Goal: Transaction & Acquisition: Purchase product/service

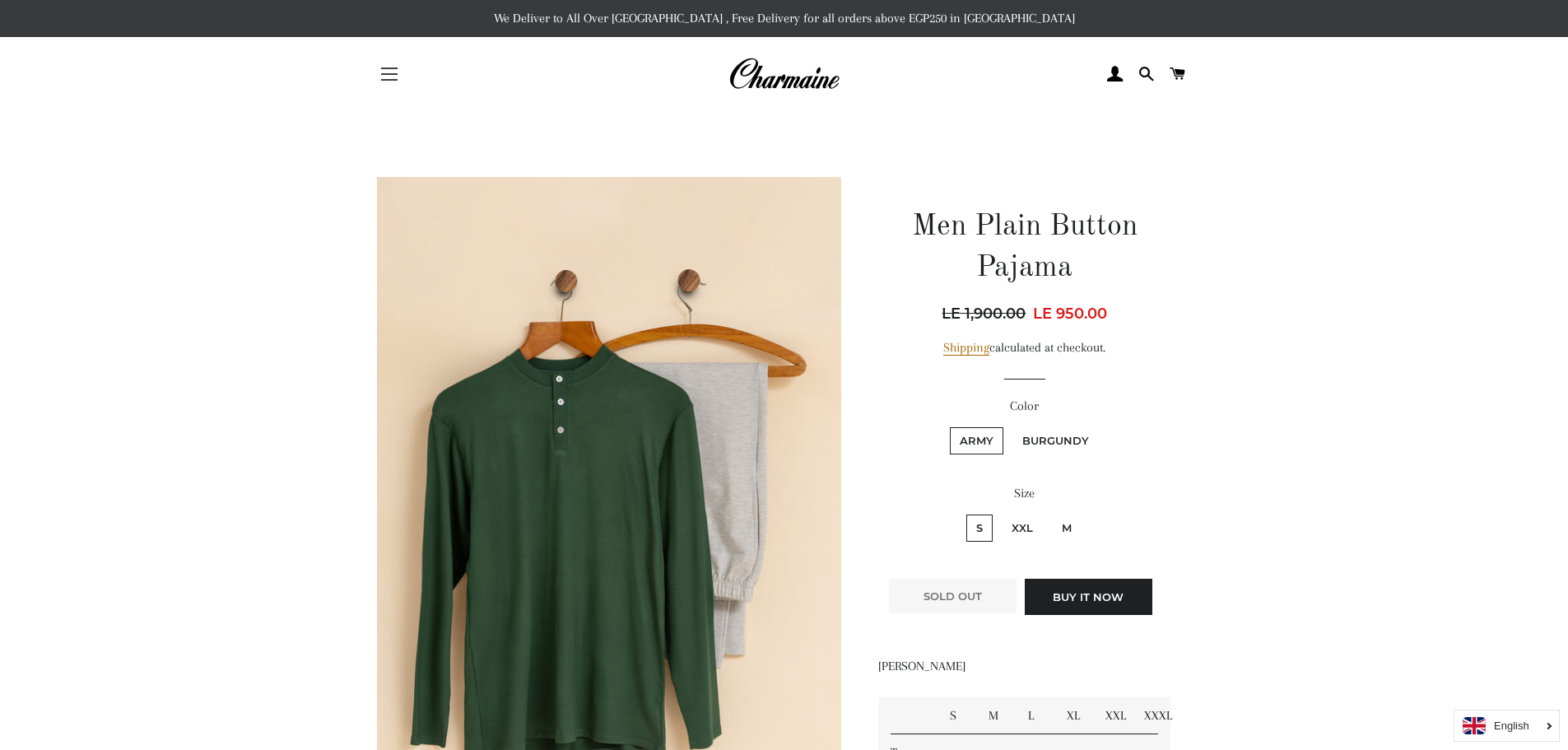
click at [389, 77] on button "Site navigation" at bounding box center [390, 74] width 41 height 41
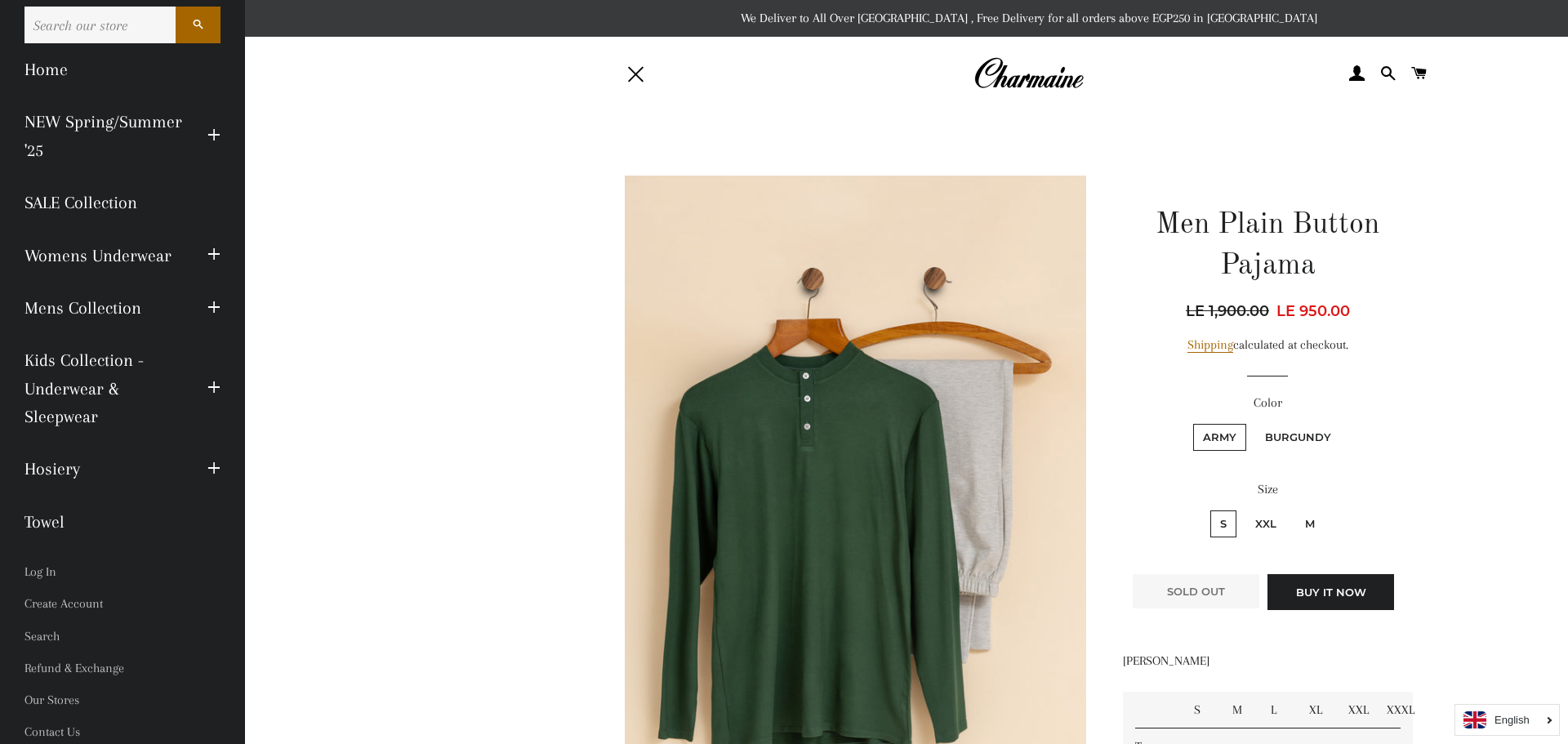
scroll to position [19, 0]
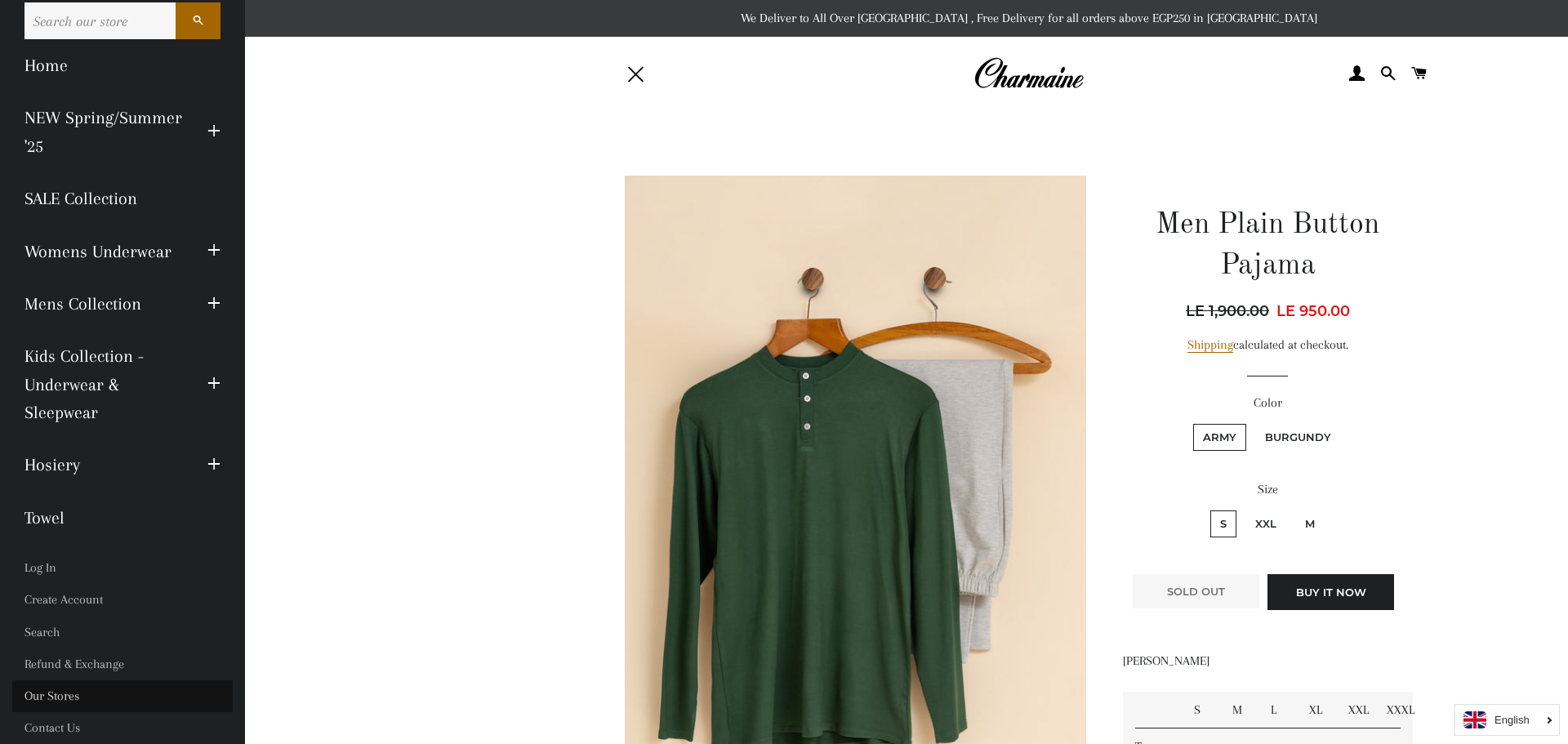
click at [85, 697] on link "Our Stores" at bounding box center [122, 695] width 220 height 32
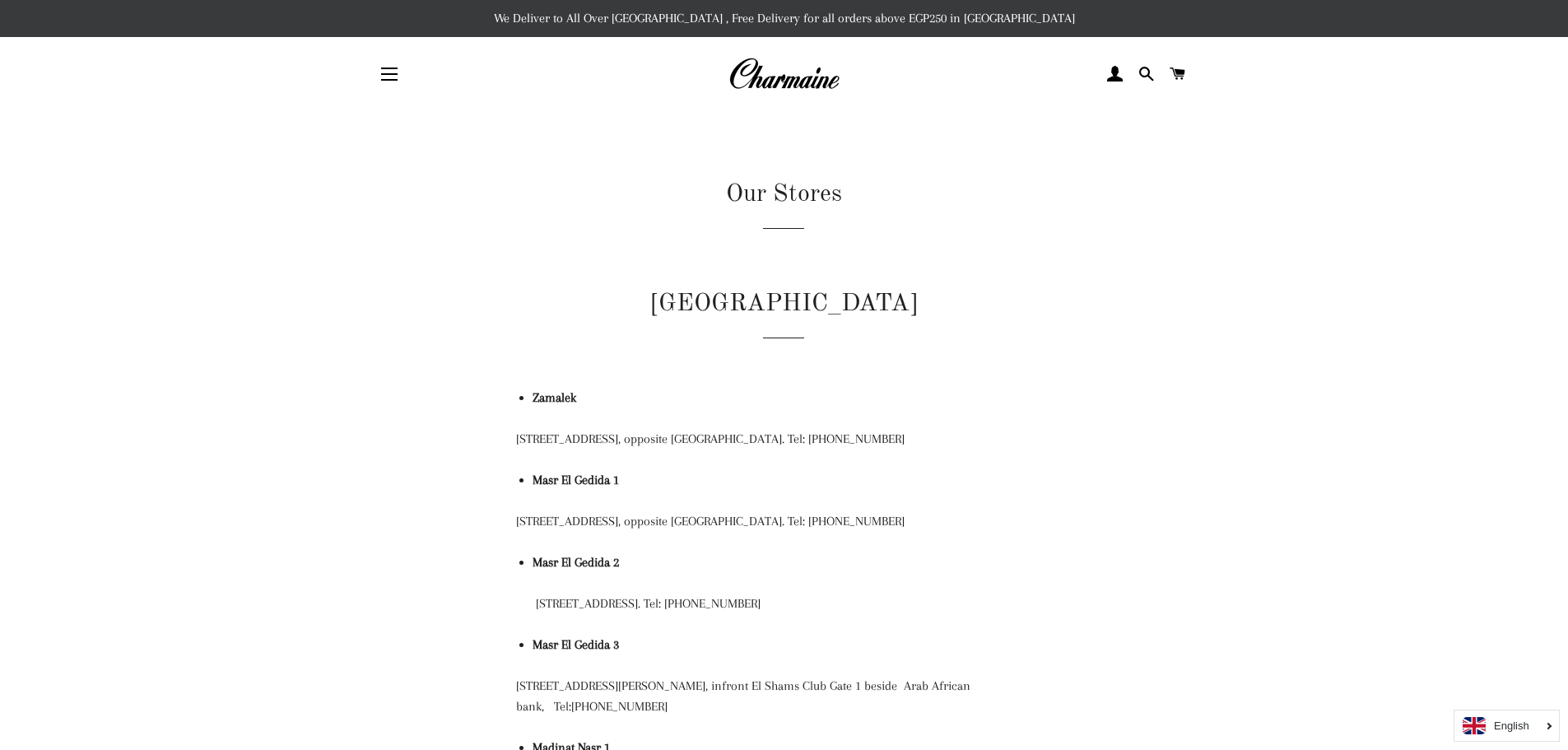
drag, startPoint x: 895, startPoint y: 527, endPoint x: 489, endPoint y: 508, distance: 406.4
click at [395, 73] on span "button" at bounding box center [389, 74] width 16 height 2
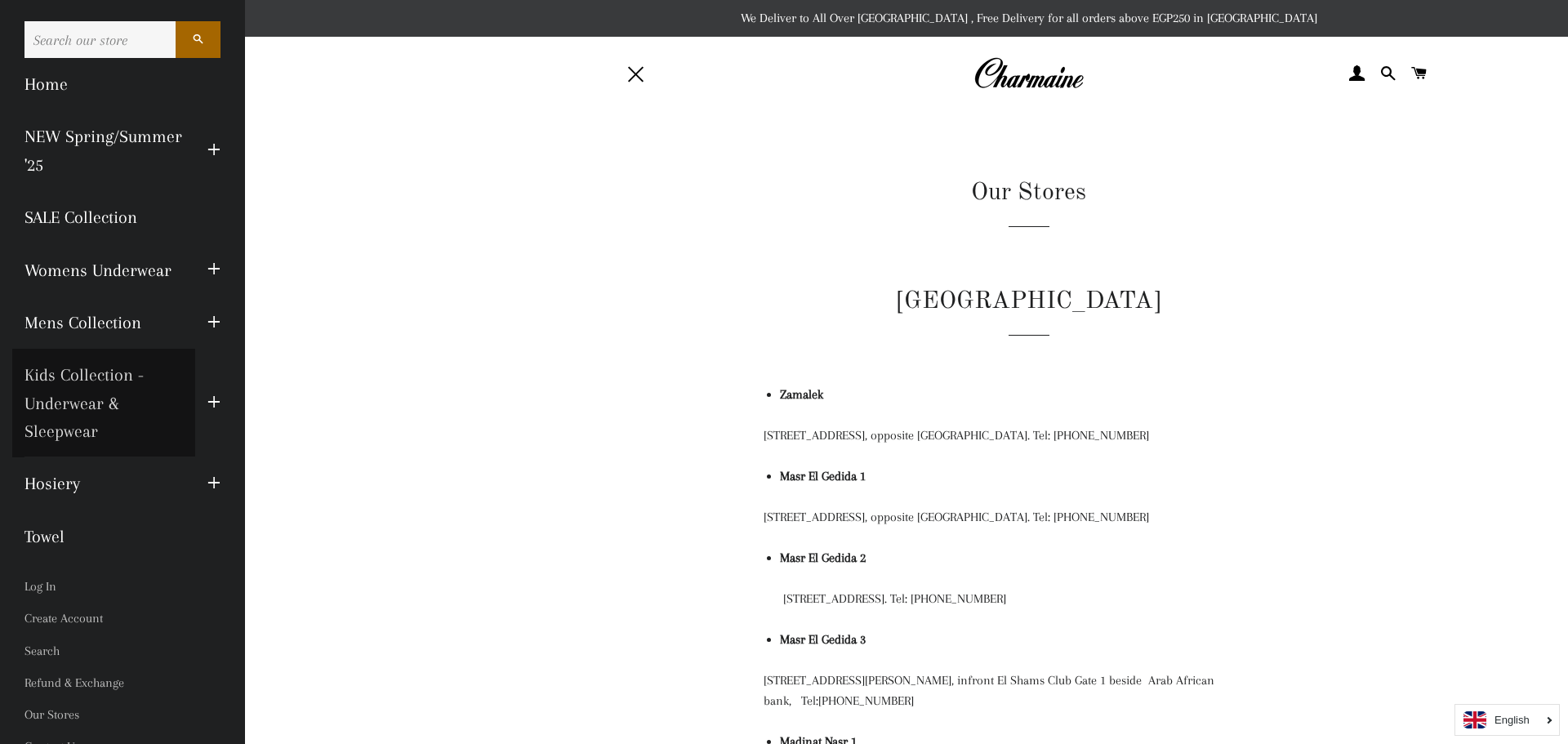
click at [78, 427] on link "Kids Collection - Underwear & Sleepwear" at bounding box center [103, 403] width 183 height 108
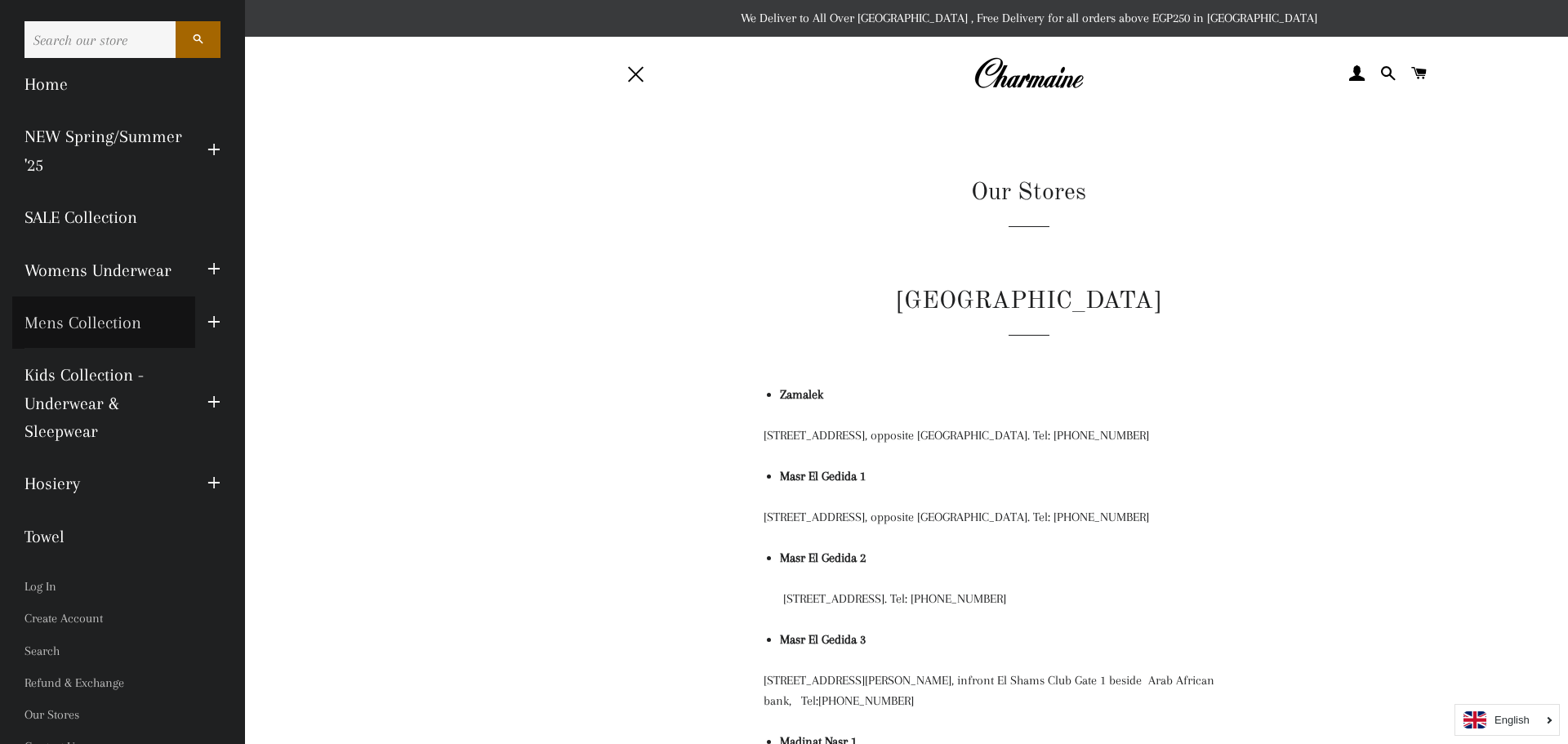
click at [128, 321] on link "Mens Collection" at bounding box center [103, 322] width 183 height 52
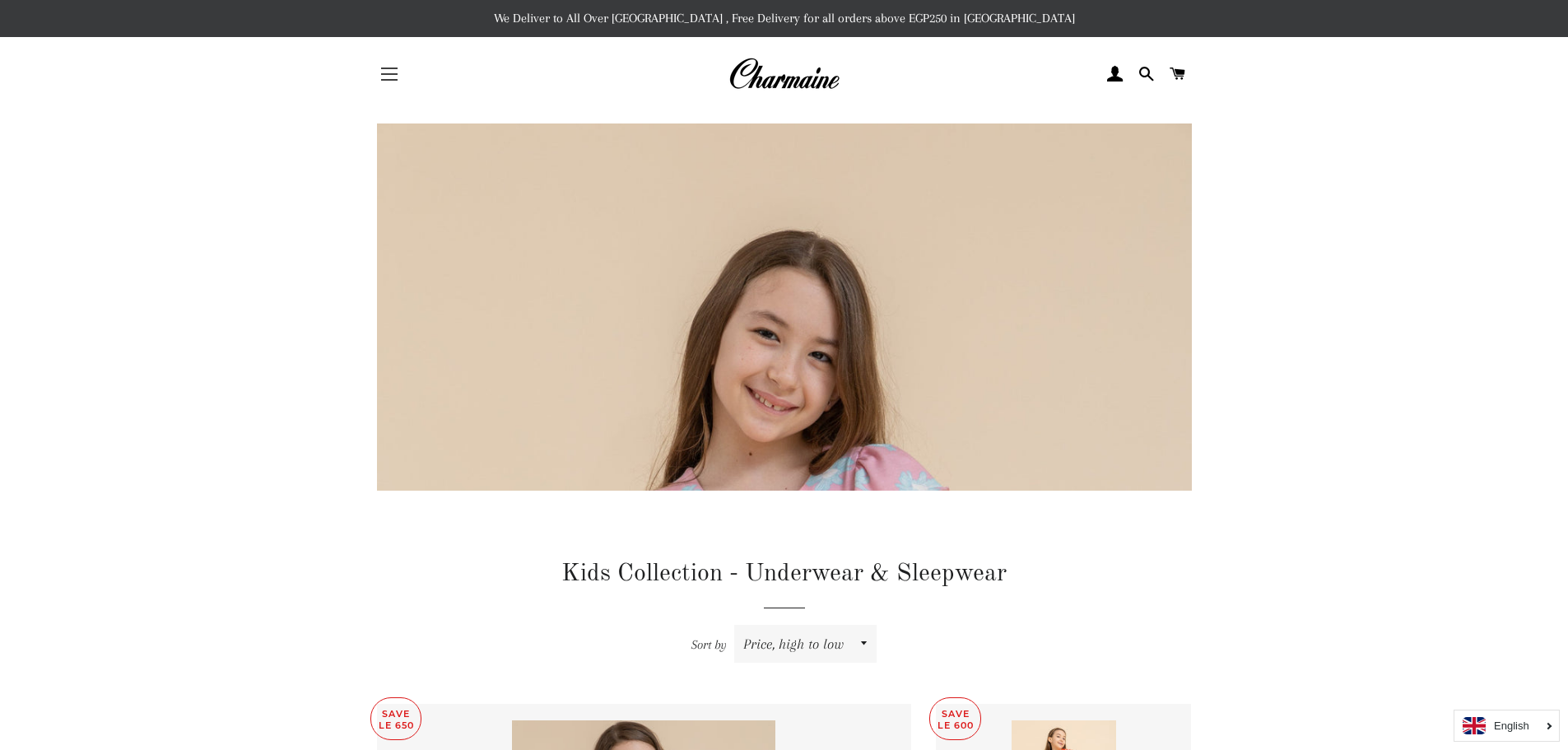
click at [392, 74] on span "button" at bounding box center [389, 74] width 16 height 2
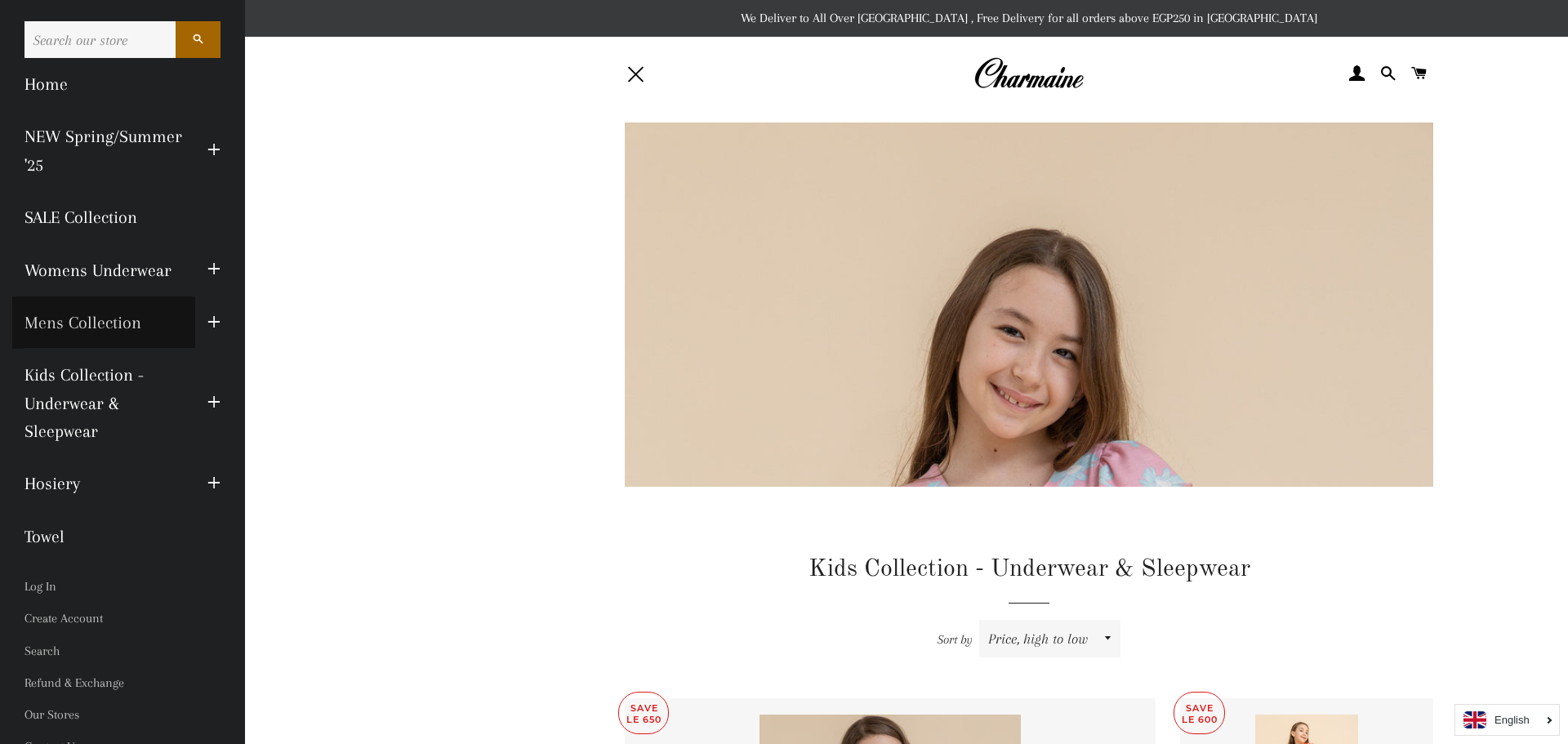
click at [107, 318] on link "Mens Collection" at bounding box center [103, 322] width 183 height 52
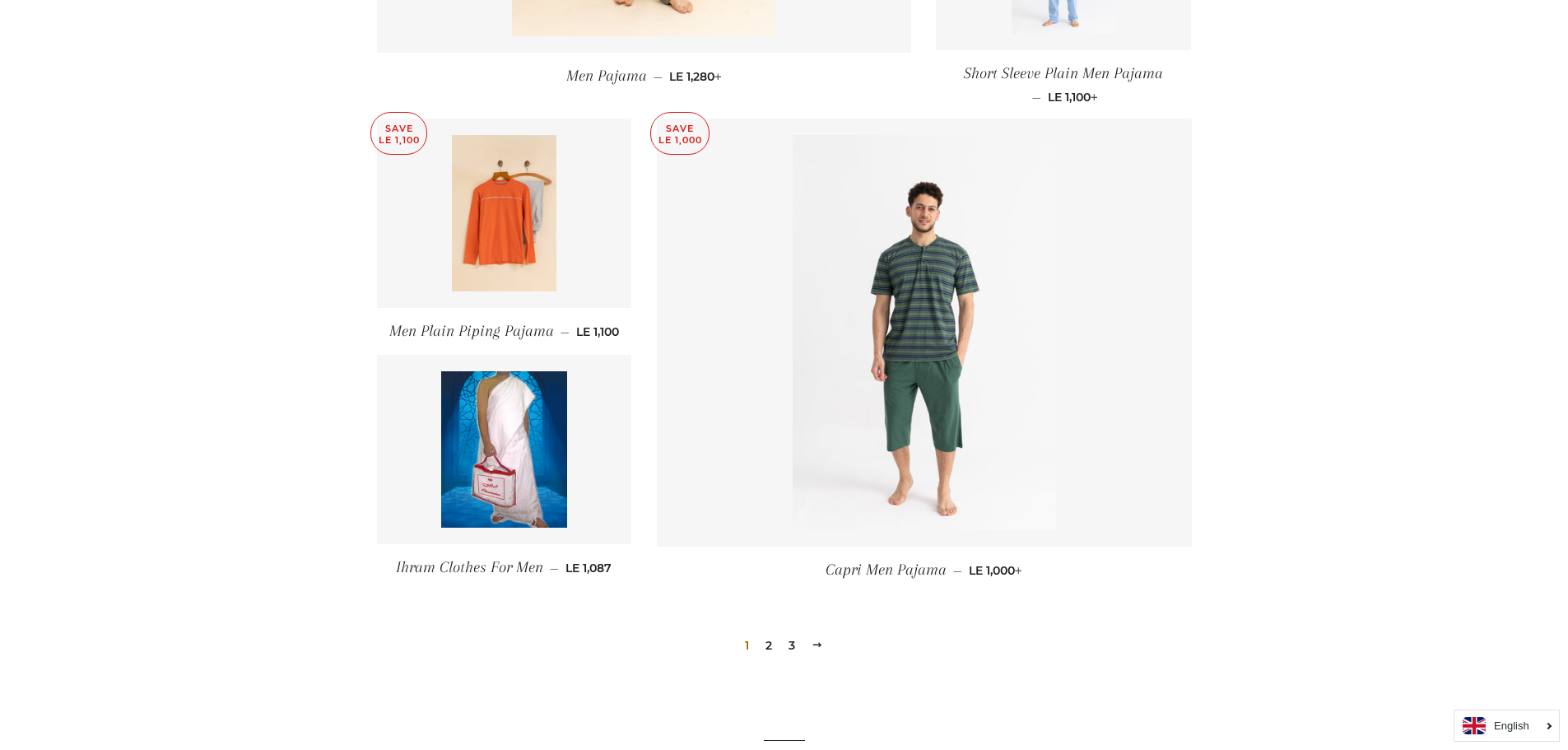
scroll to position [2058, 0]
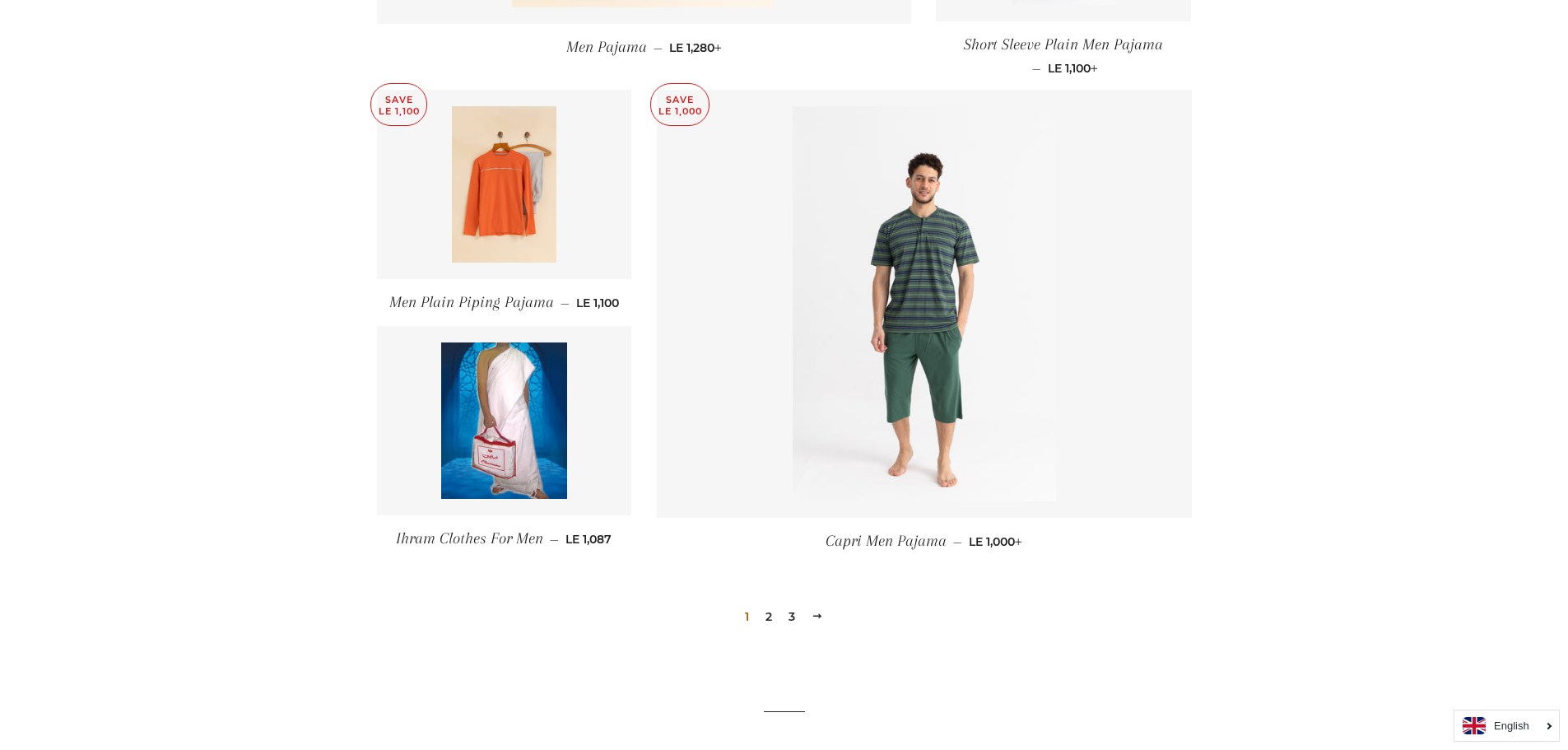
click at [772, 616] on link "2" at bounding box center [769, 617] width 20 height 25
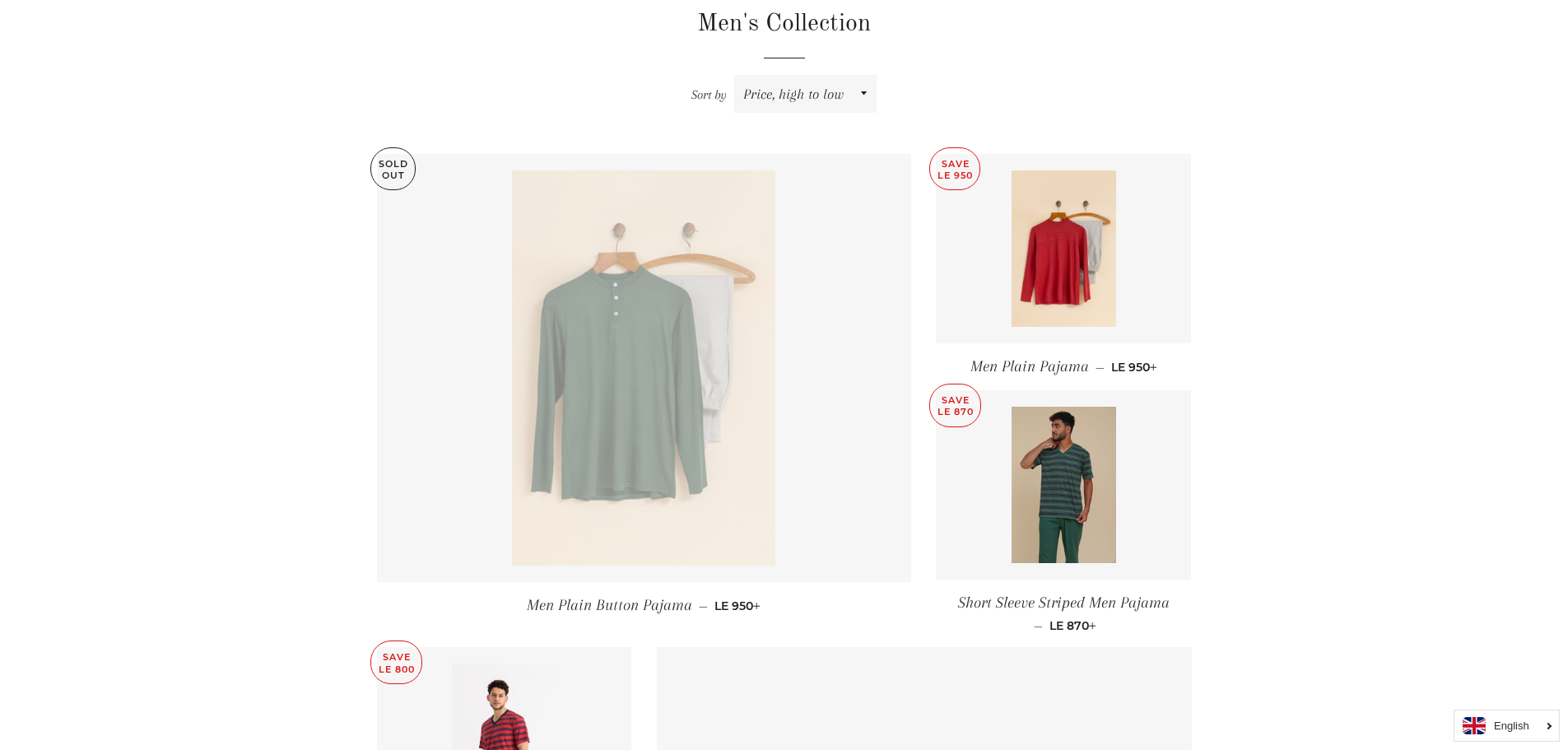
scroll to position [576, 0]
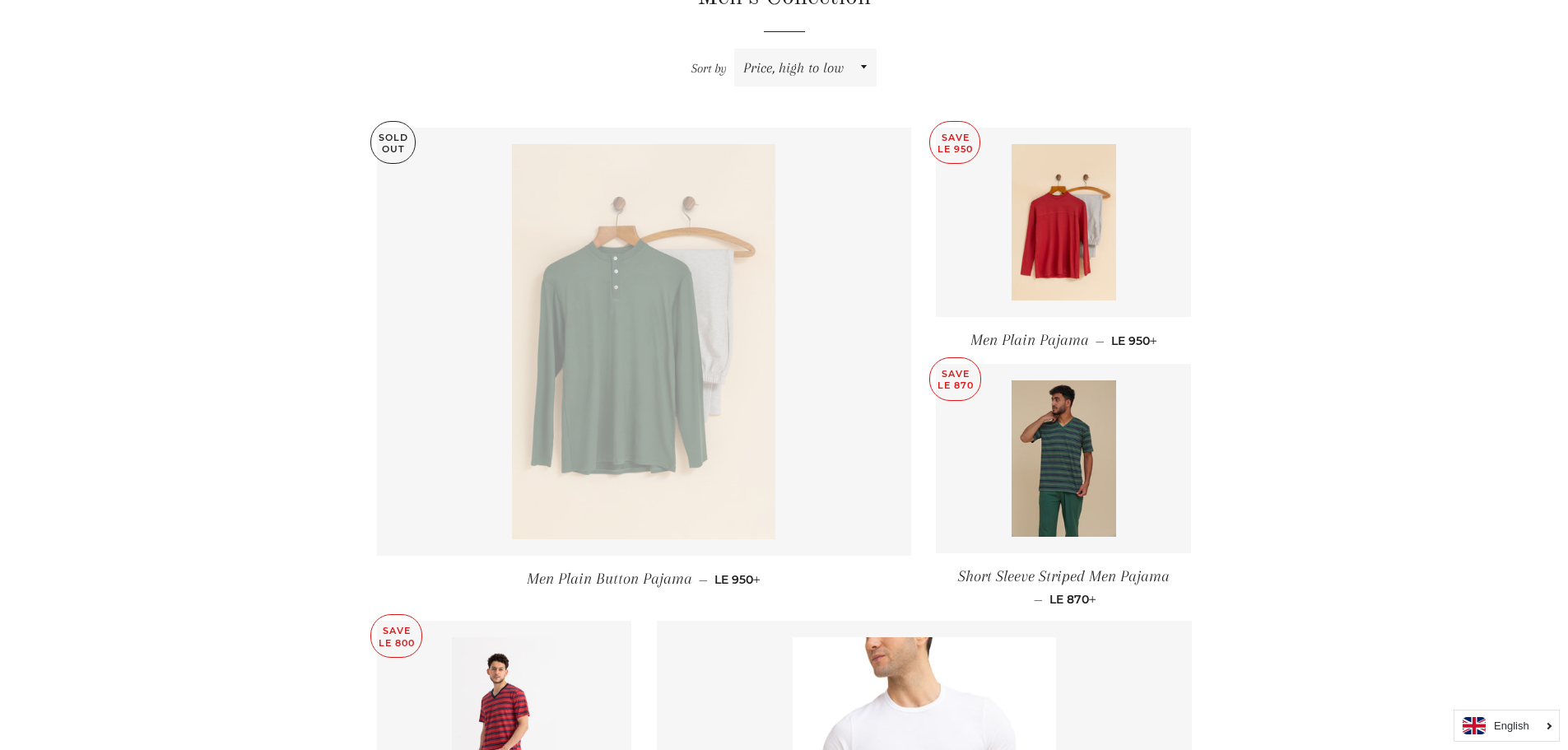
click at [579, 336] on img at bounding box center [643, 341] width 263 height 395
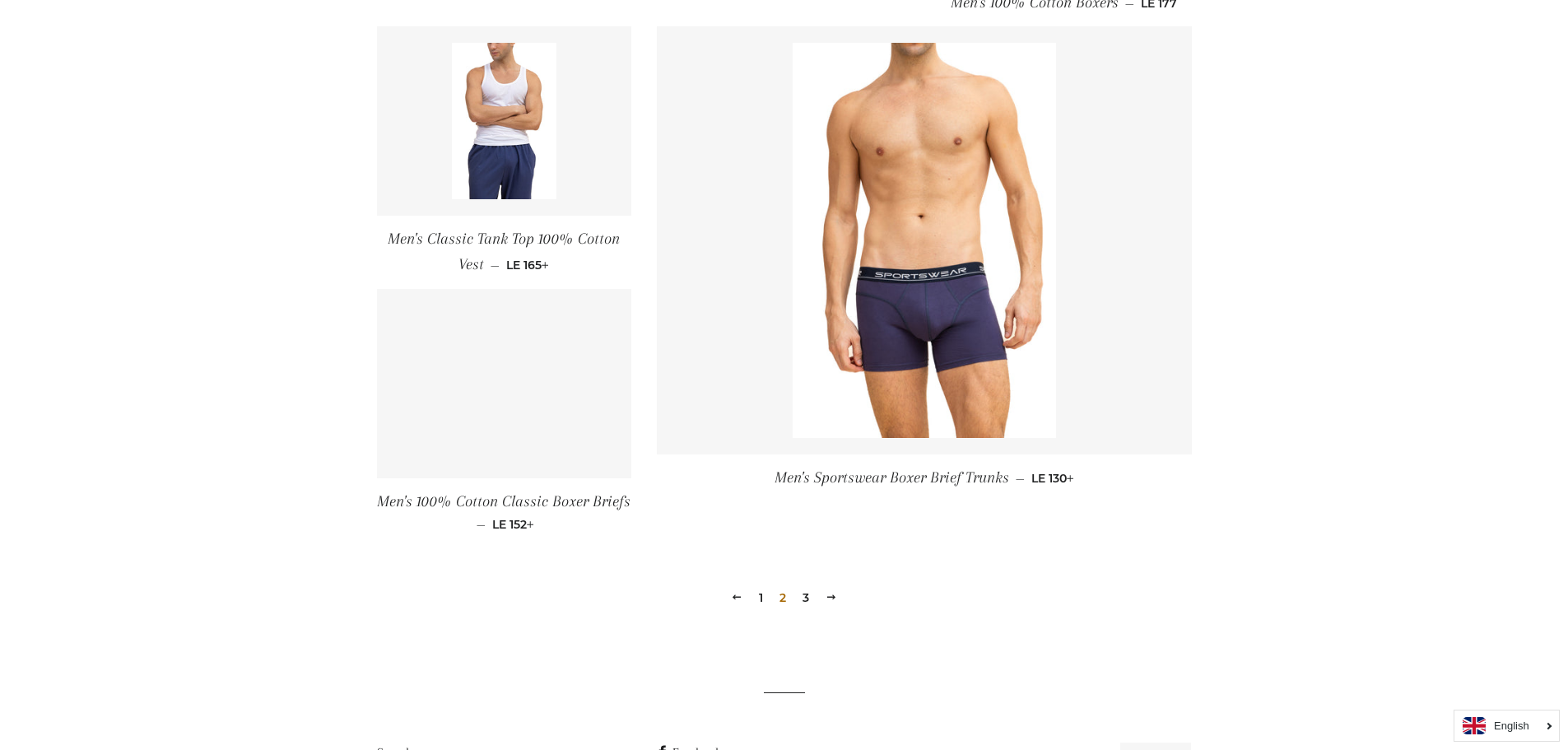
scroll to position [2222, 0]
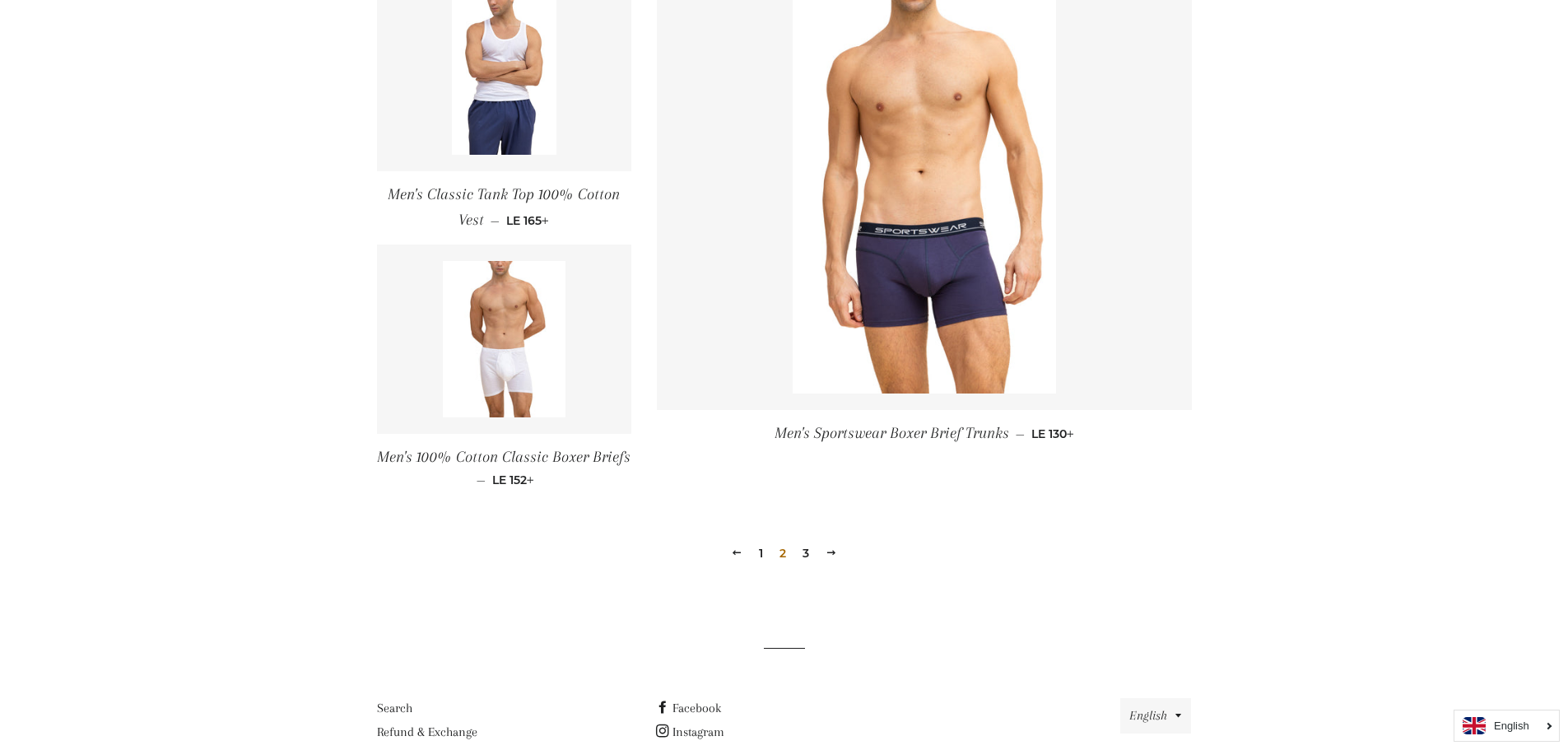
click at [807, 549] on link "3" at bounding box center [806, 553] width 20 height 25
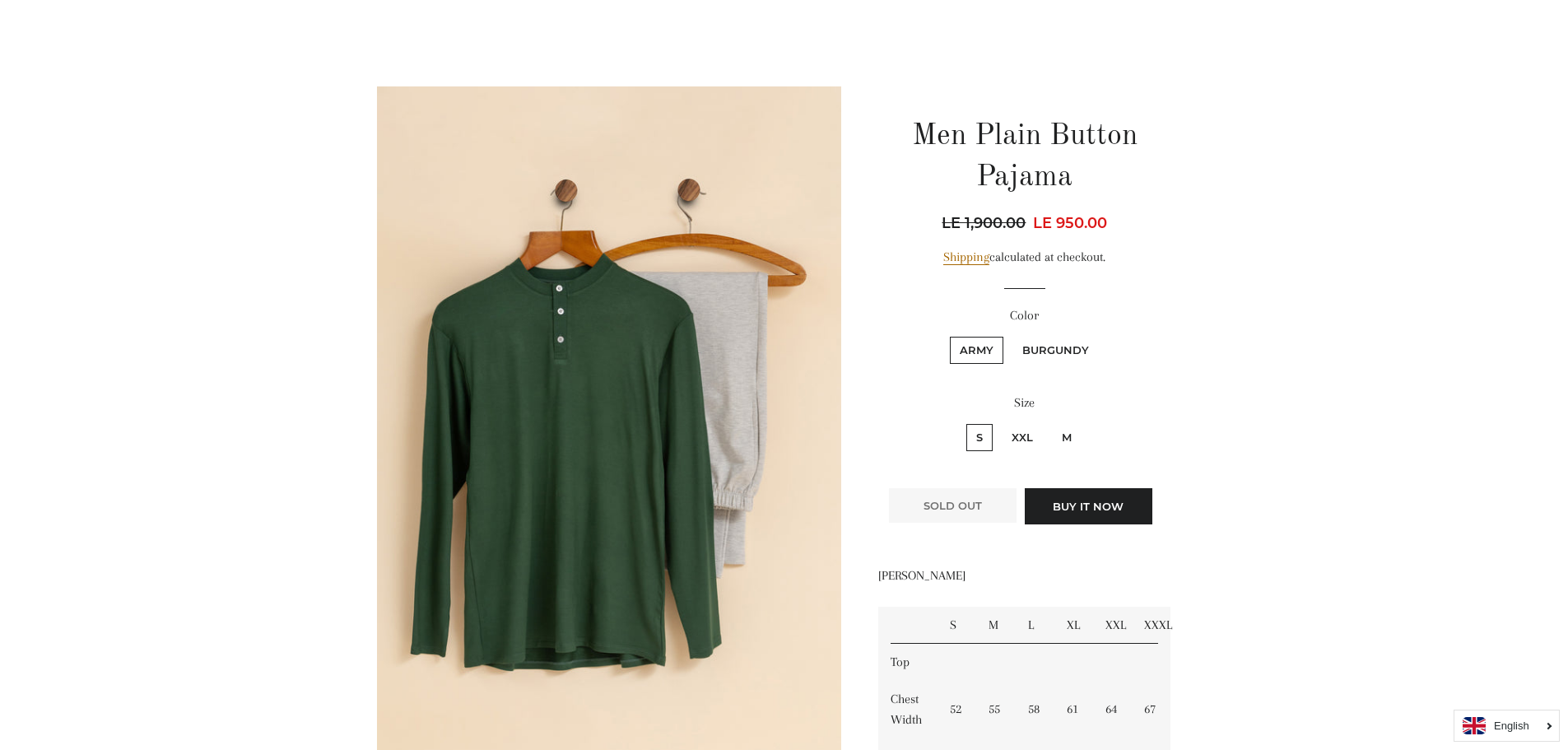
scroll to position [83, 0]
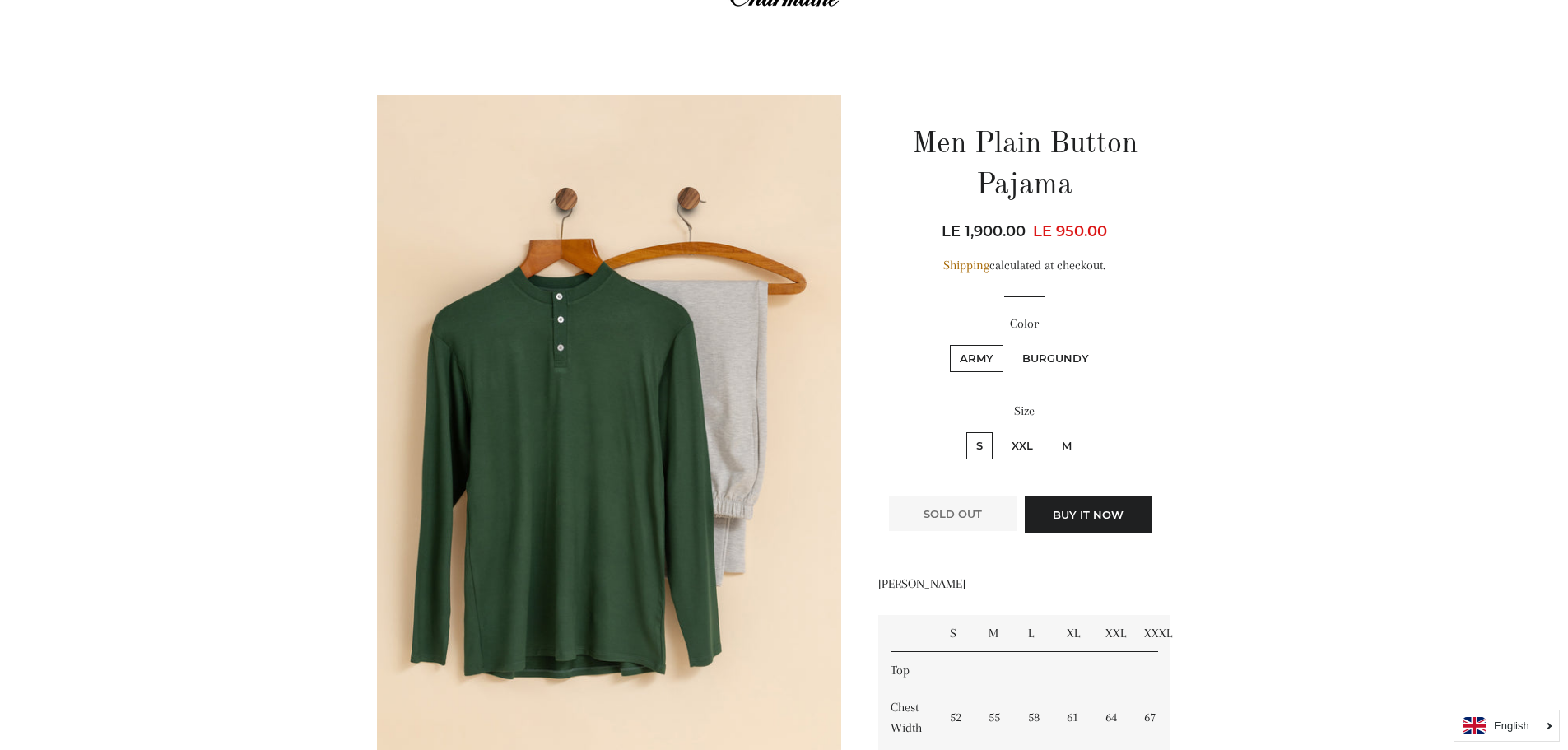
click at [1069, 361] on label "Burgundy" at bounding box center [1055, 359] width 87 height 28
click at [1011, 343] on input "Burgundy" at bounding box center [1010, 342] width 1 height 1
radio input "true"
click at [1069, 361] on label "Burgundy" at bounding box center [1055, 359] width 87 height 28
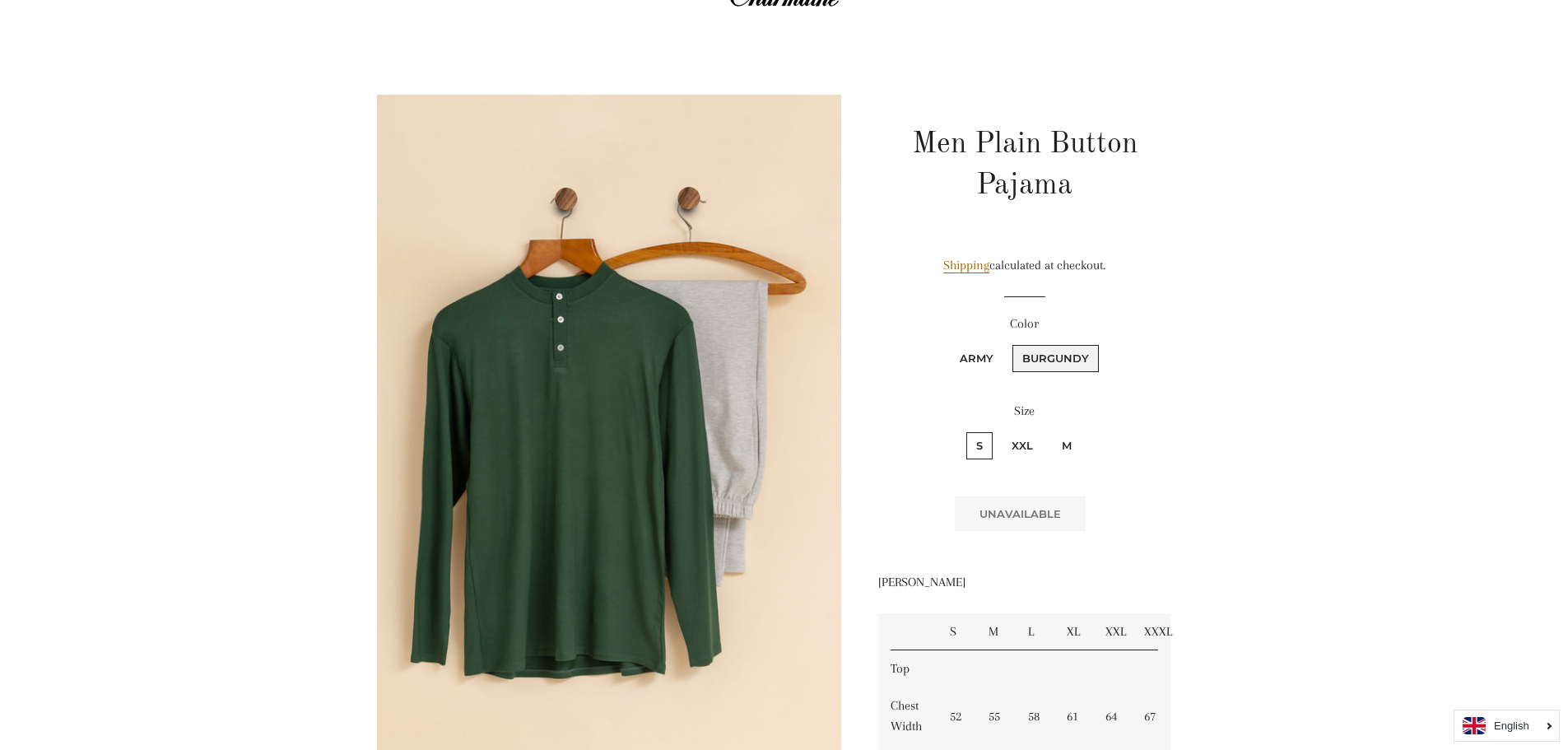
click at [1011, 343] on input "Burgundy" at bounding box center [1010, 342] width 1 height 1
click at [984, 360] on label "Army" at bounding box center [977, 359] width 53 height 28
click at [949, 343] on input "Army" at bounding box center [948, 342] width 1 height 1
radio input "true"
click at [1066, 369] on label "Burgundy" at bounding box center [1055, 359] width 87 height 28
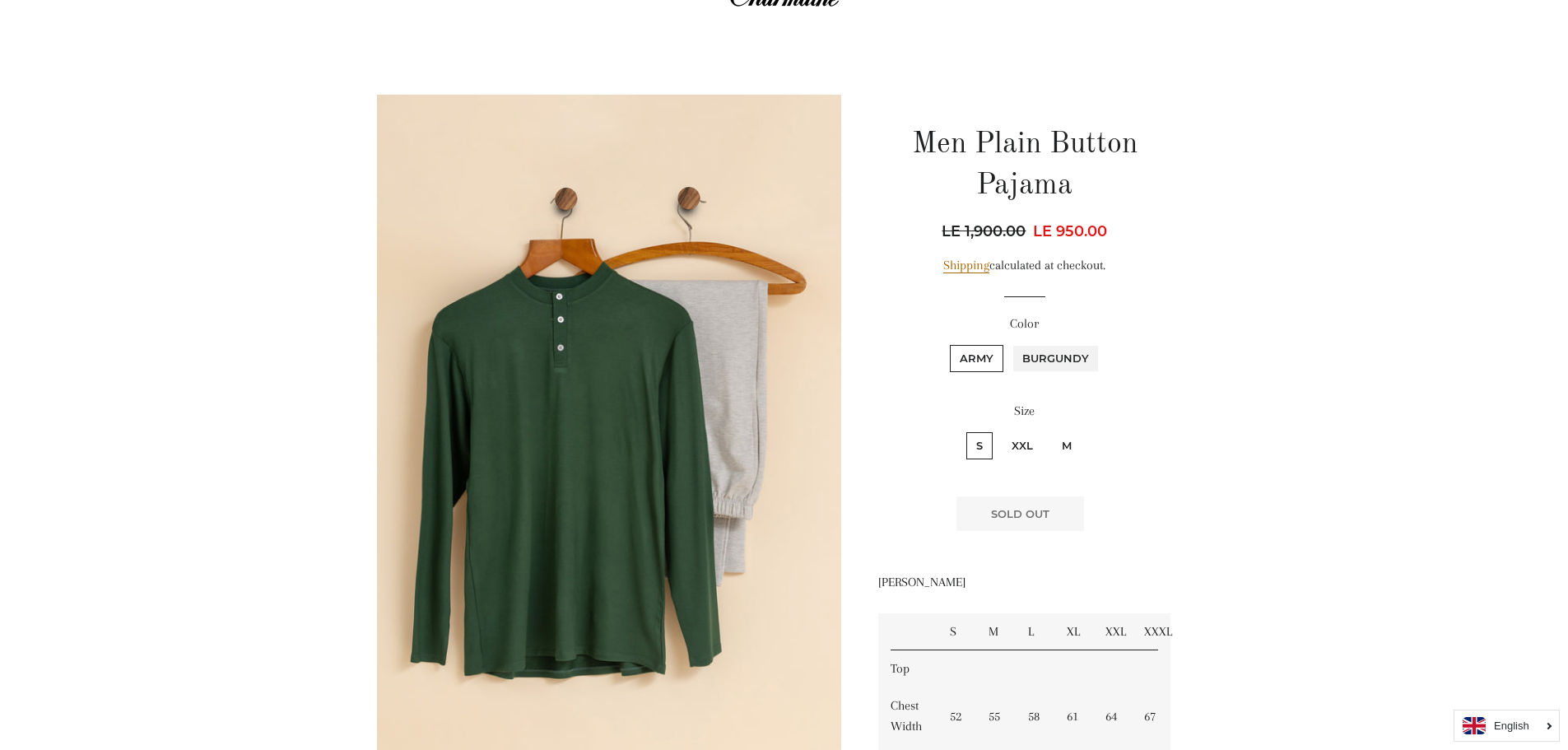
click at [1011, 343] on input "Burgundy" at bounding box center [1010, 342] width 1 height 1
radio input "true"
click at [965, 368] on label "Army" at bounding box center [977, 359] width 53 height 28
click at [949, 343] on input "Army" at bounding box center [948, 342] width 1 height 1
radio input "true"
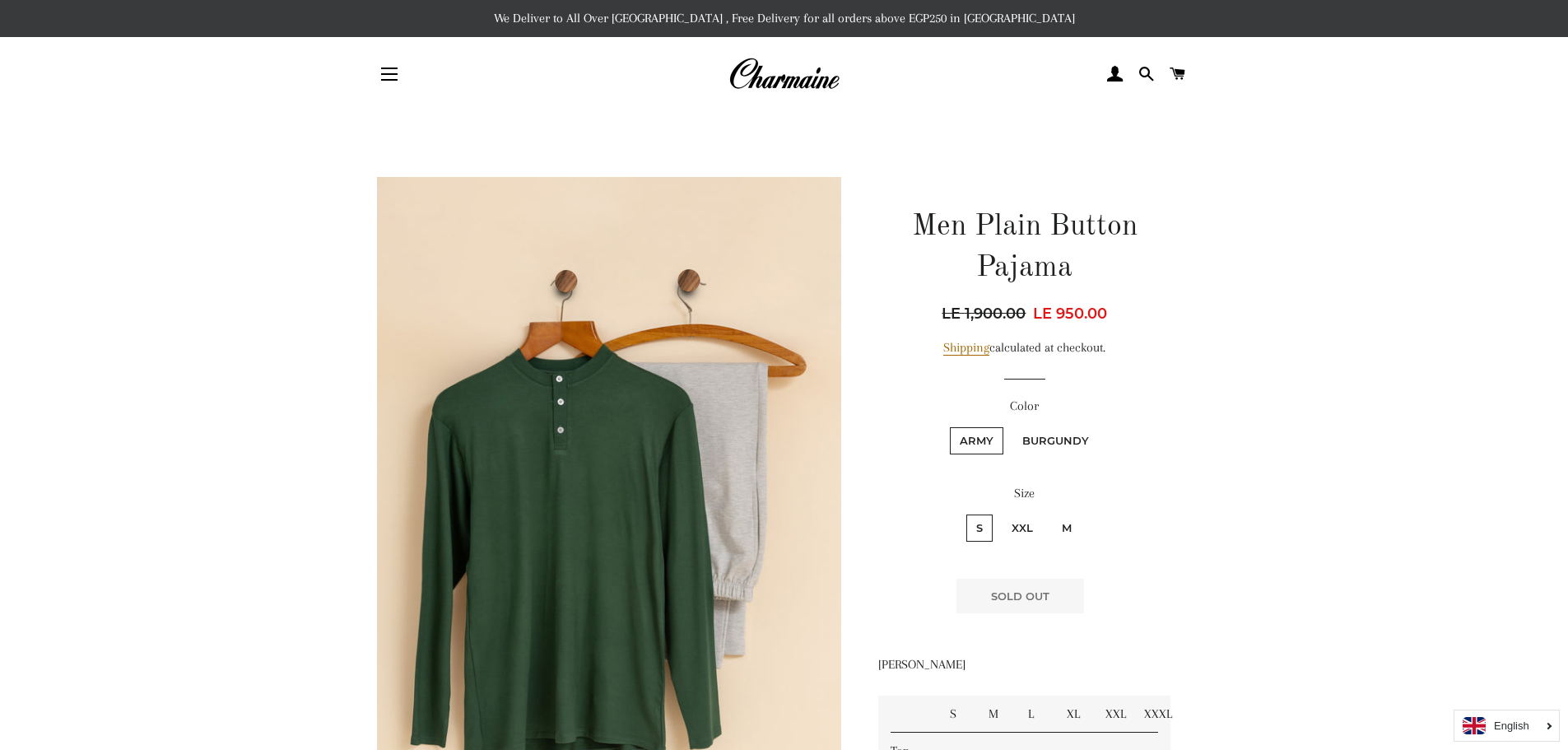
click at [535, 358] on img at bounding box center [609, 526] width 465 height 698
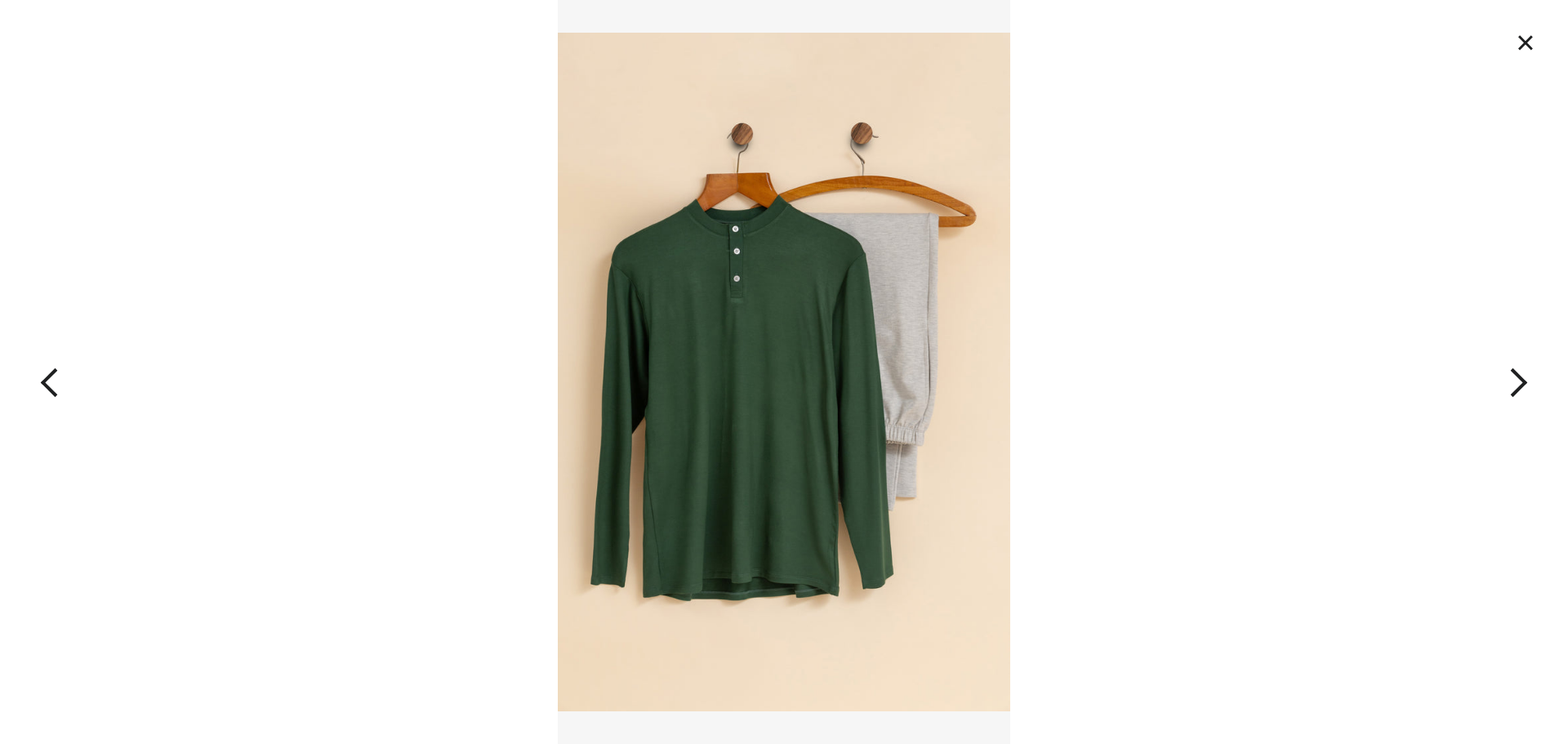
click at [56, 381] on button "button" at bounding box center [157, 372] width 314 height 744
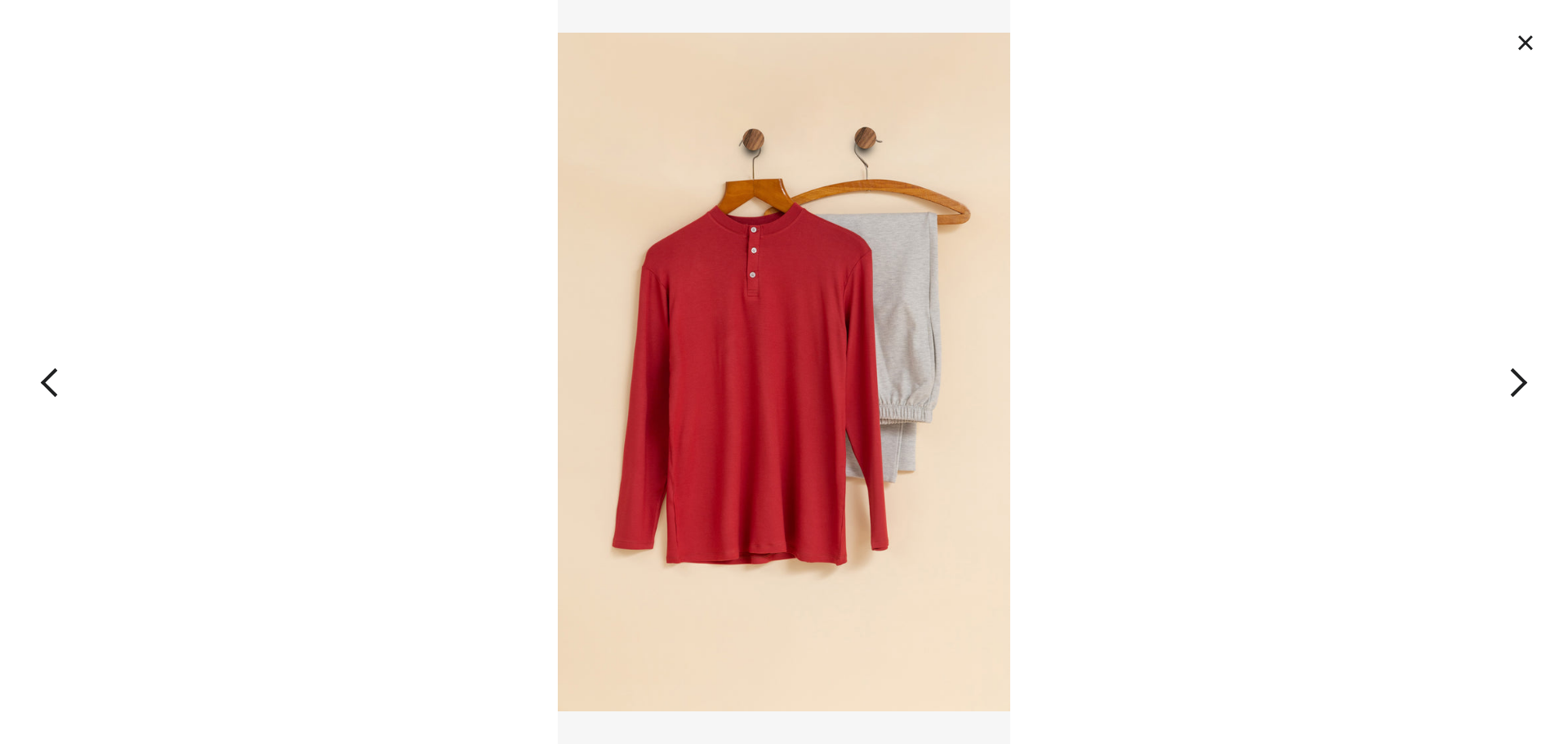
click at [964, 375] on img at bounding box center [784, 372] width 452 height 744
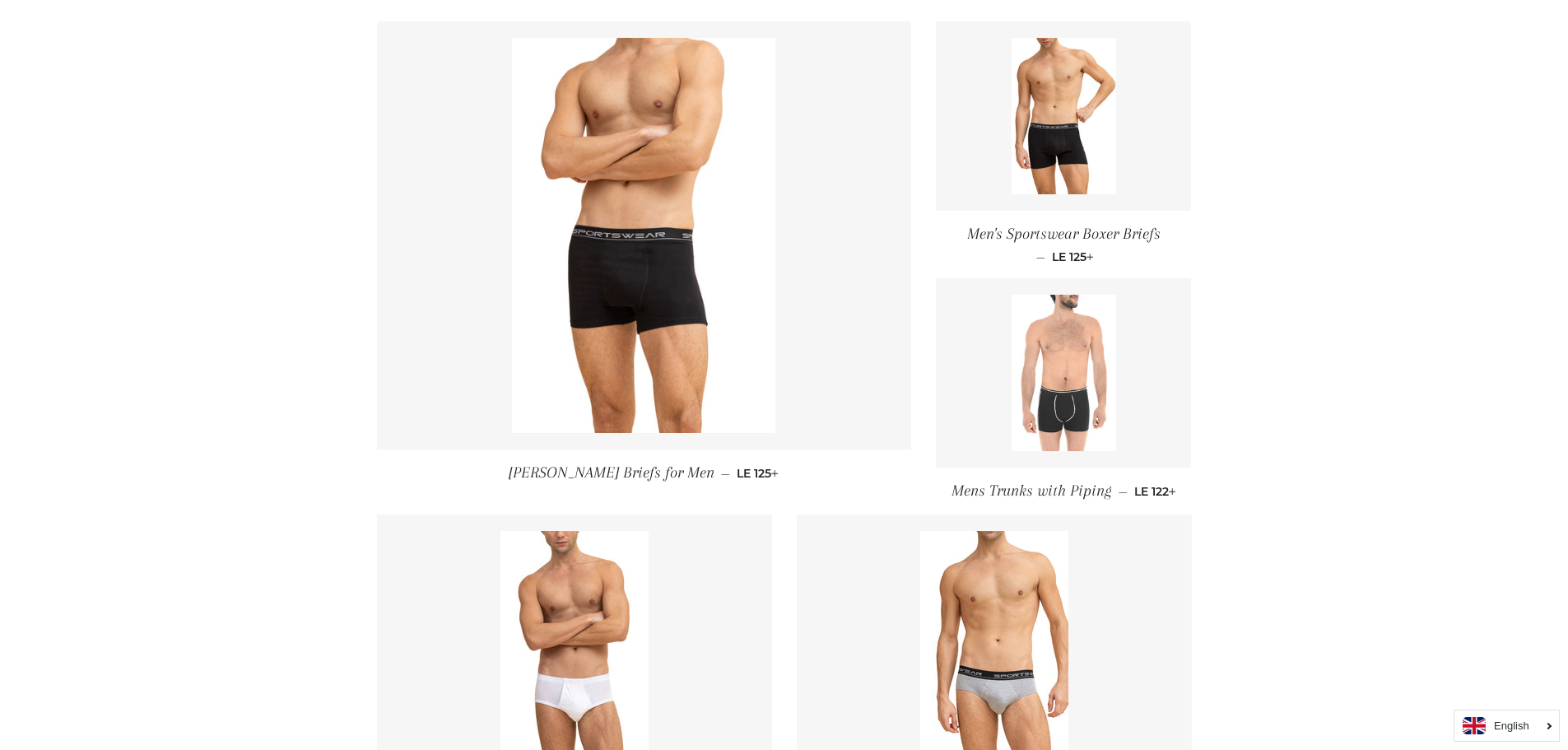
scroll to position [906, 0]
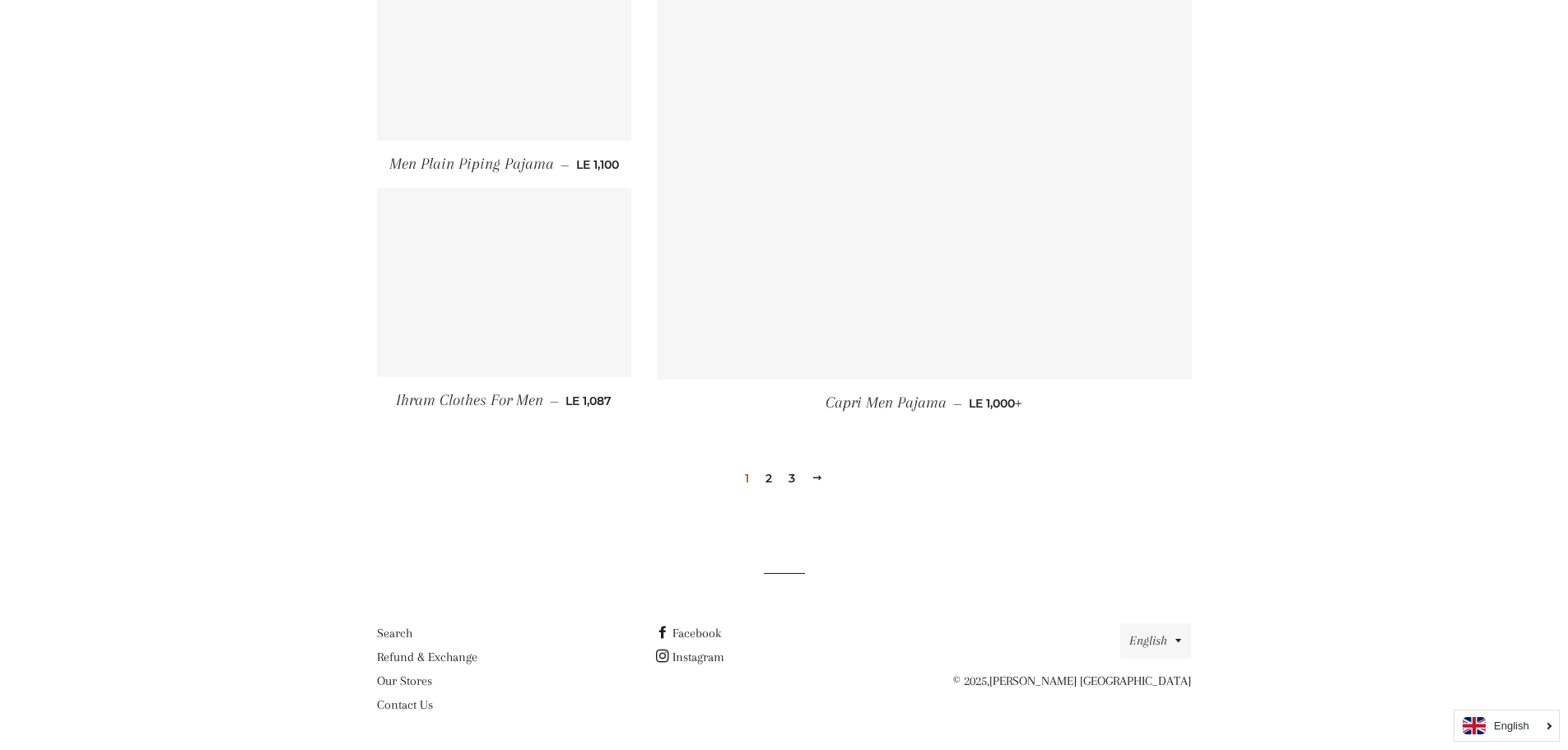
scroll to position [2199, 0]
